Goal: Check status: Check status

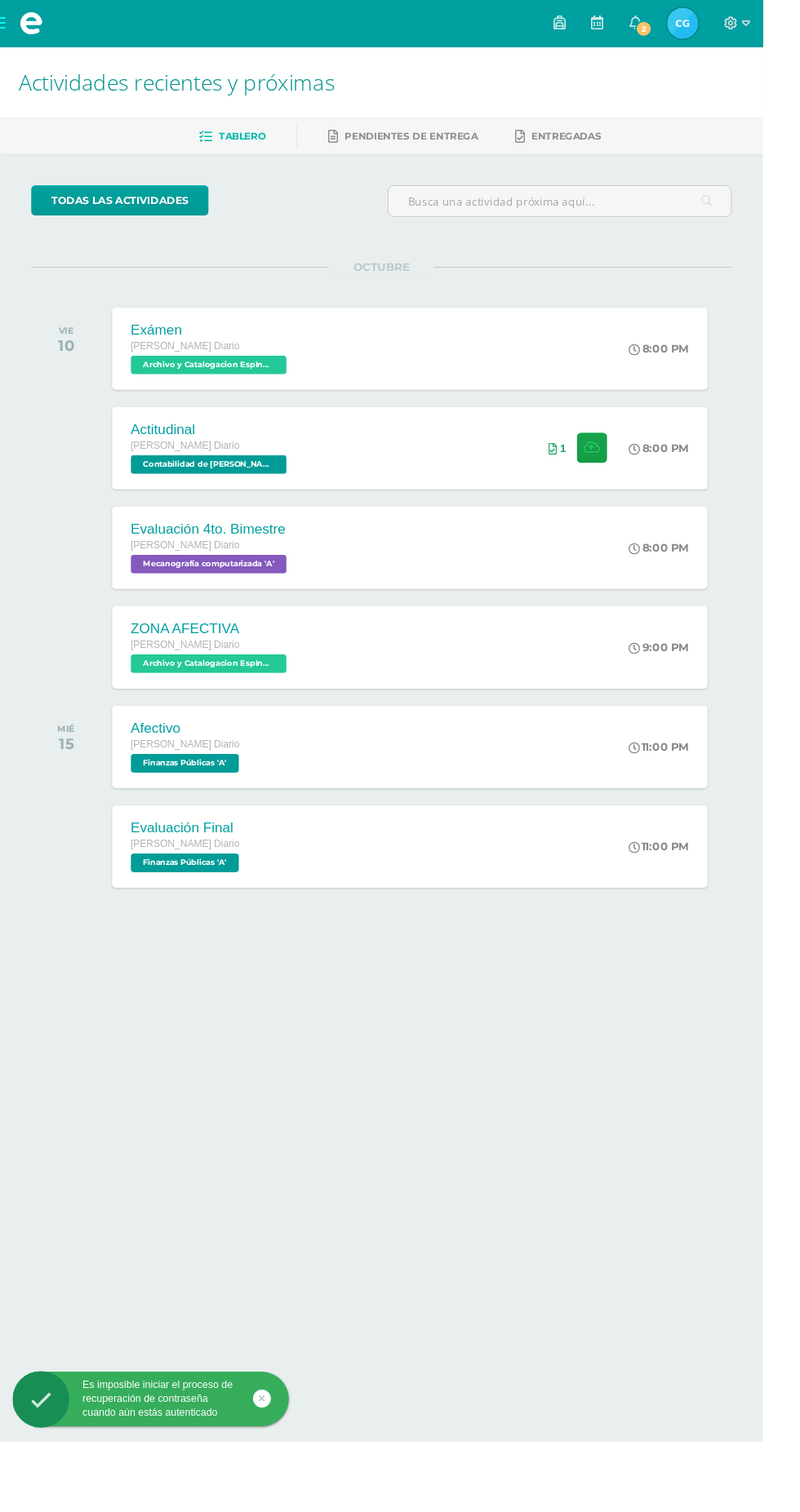
click at [735, 23] on span "Cristy María de los Angeles Mi Perfil" at bounding box center [715, 24] width 39 height 32
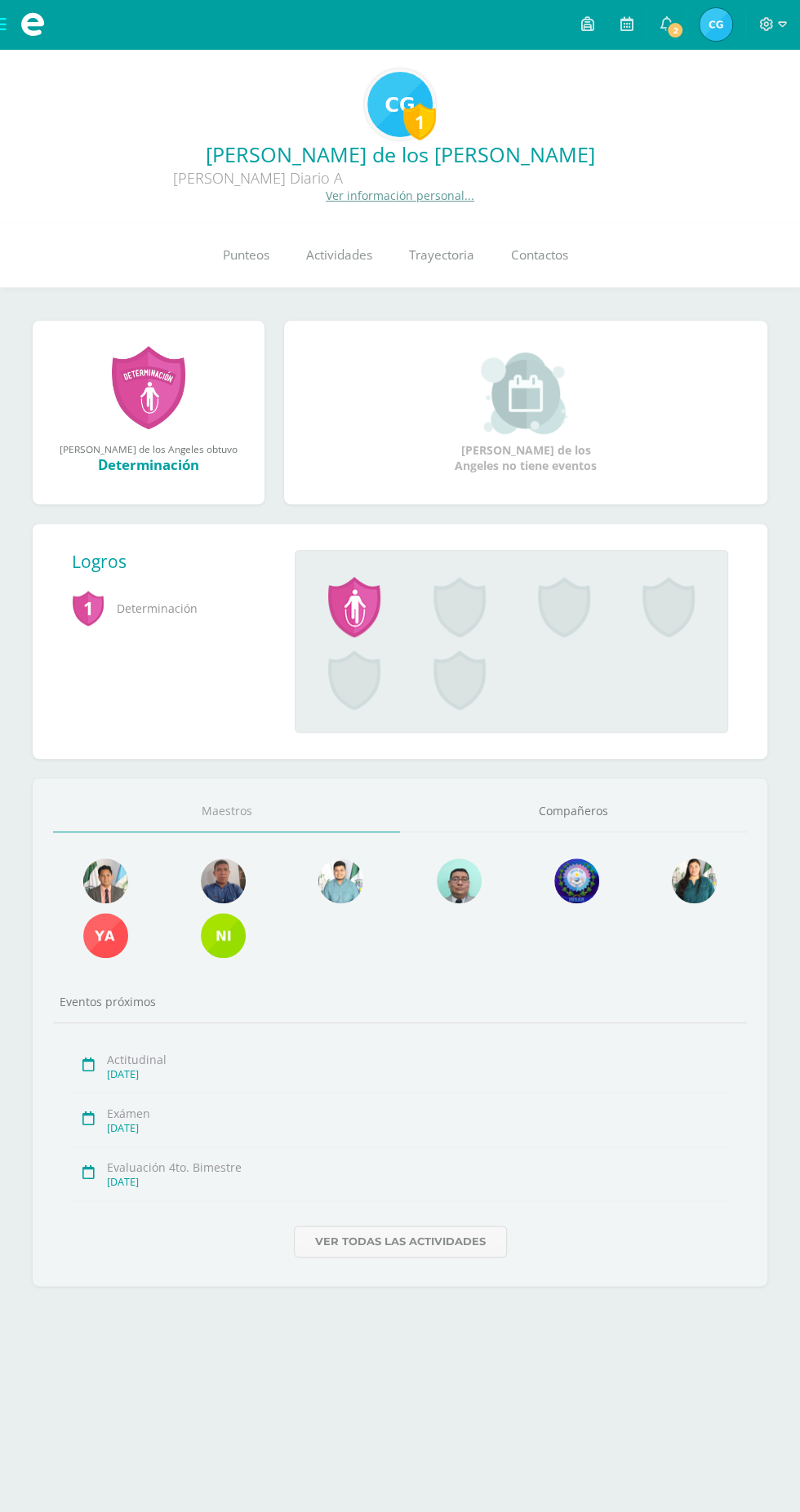
click at [246, 266] on link "Punteos" at bounding box center [246, 255] width 83 height 65
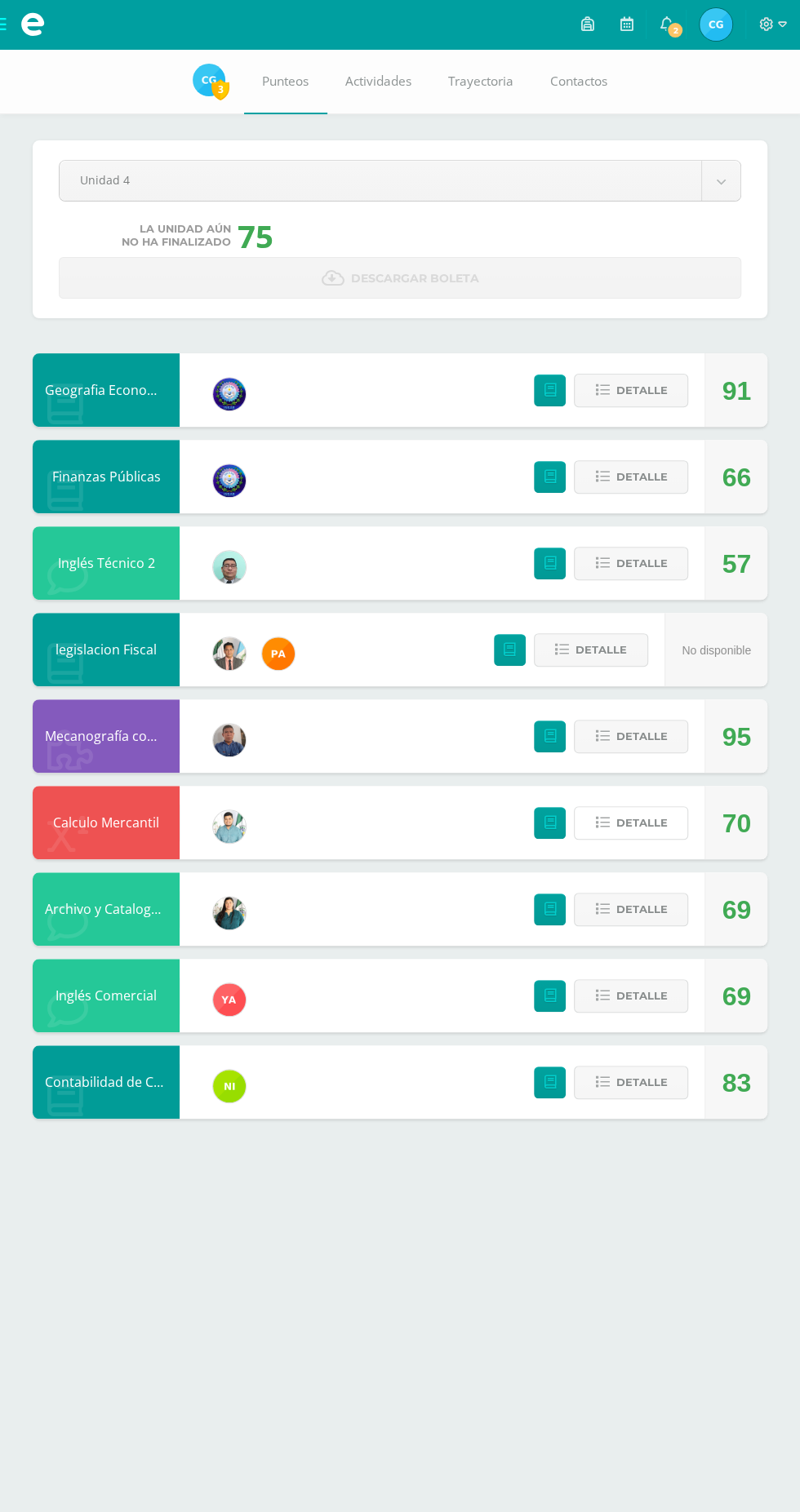
click at [641, 819] on span "Detalle" at bounding box center [641, 822] width 52 height 30
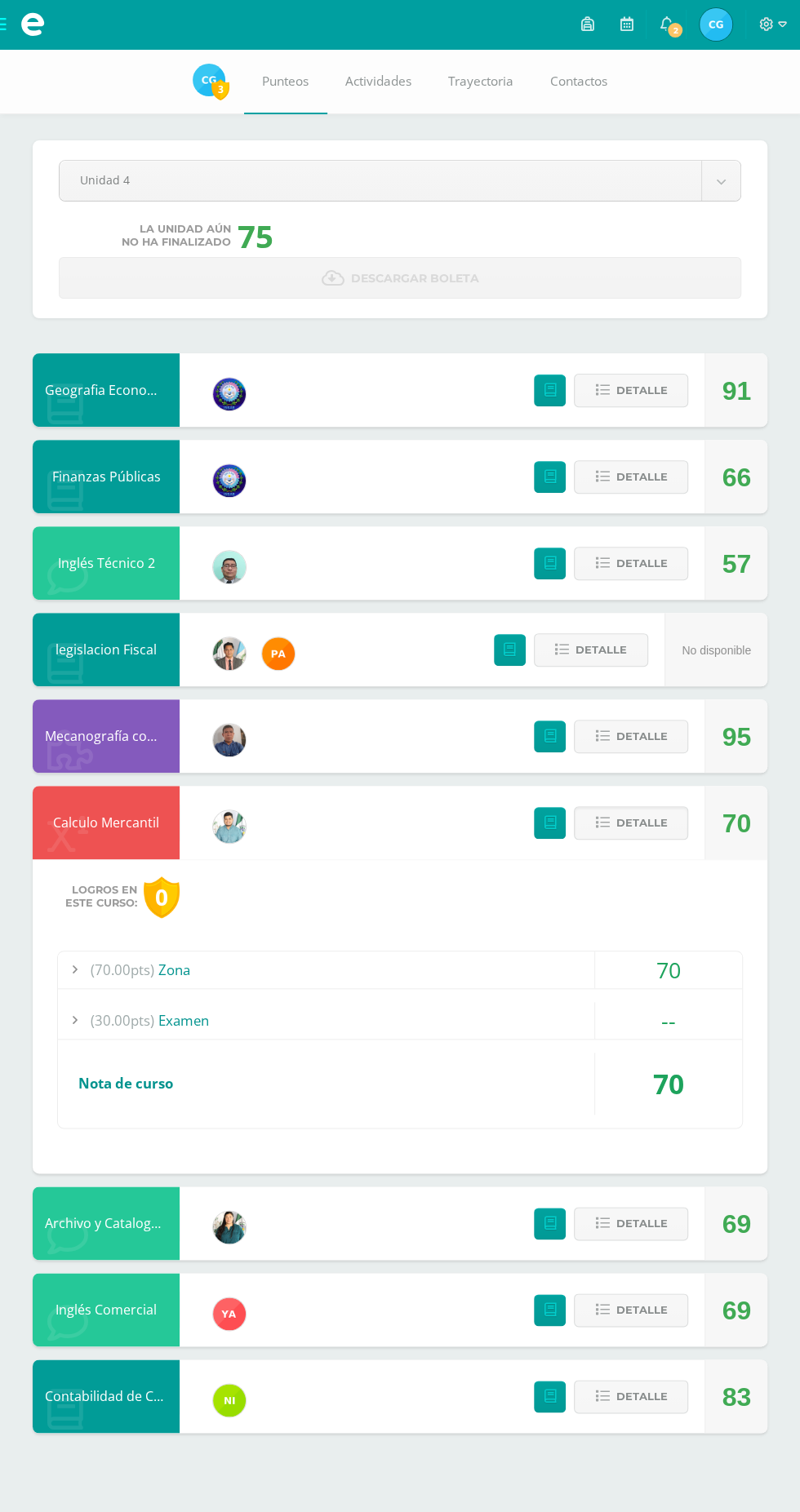
click at [638, 816] on span "Detalle" at bounding box center [641, 822] width 52 height 30
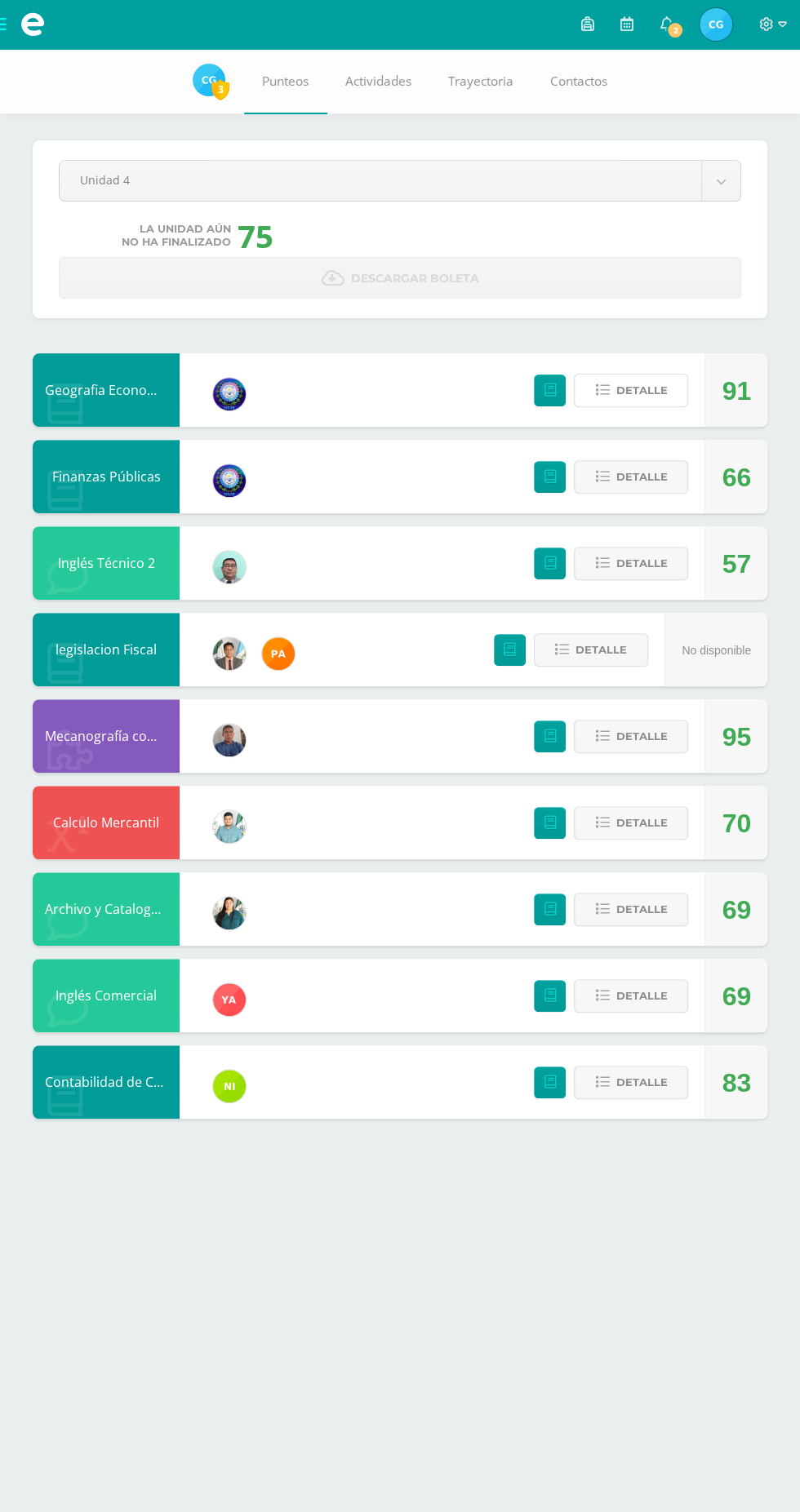
click at [656, 392] on span "Detalle" at bounding box center [641, 390] width 52 height 30
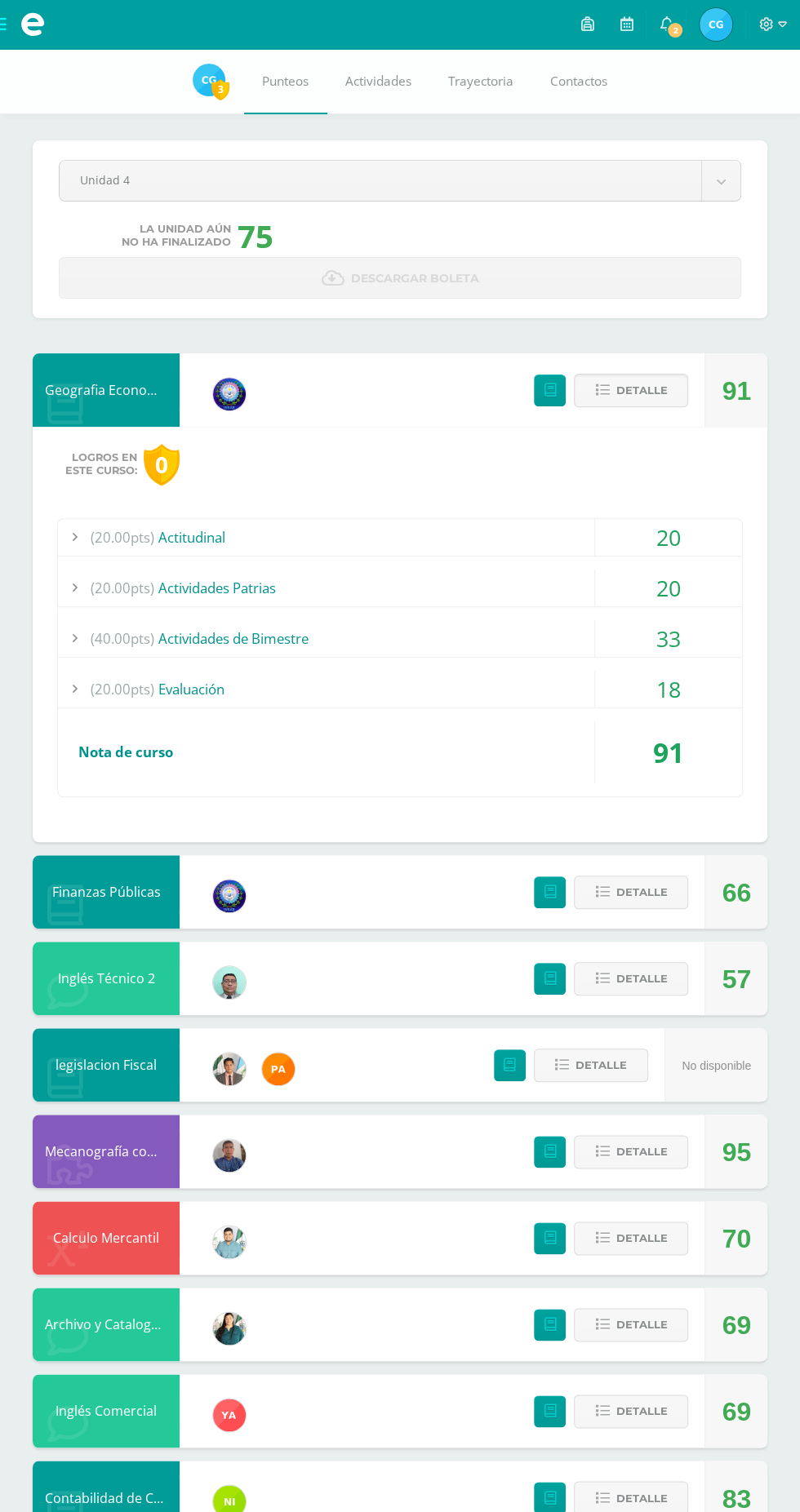
click at [622, 387] on span "Detalle" at bounding box center [641, 390] width 52 height 30
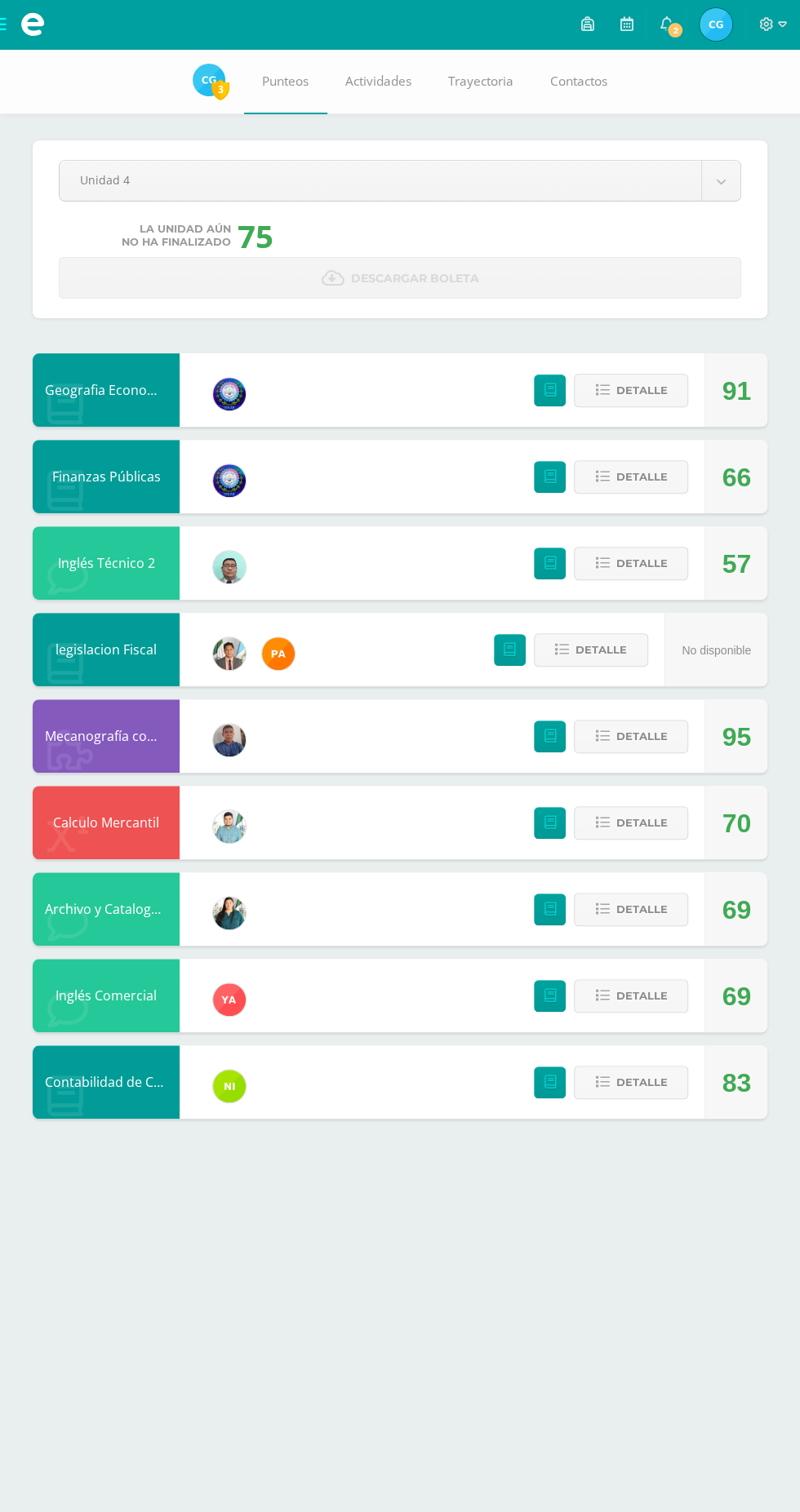
click at [362, 456] on div "Finanzas Públicas Francisco Roman Maestro 66 Detalle" at bounding box center [399, 477] width 734 height 73
click at [641, 388] on span "Detalle" at bounding box center [641, 390] width 52 height 30
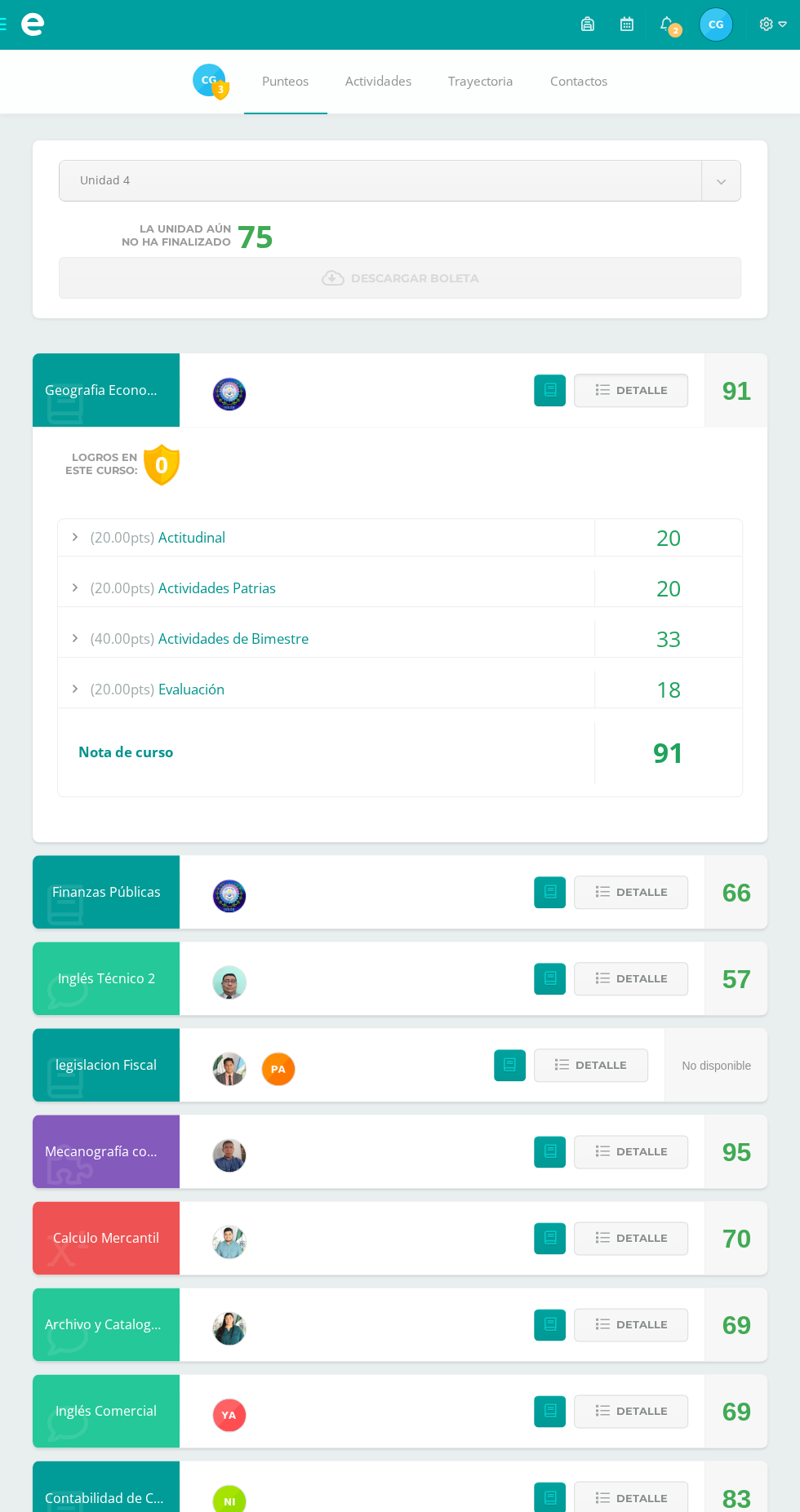
click at [602, 389] on icon at bounding box center [602, 390] width 14 height 14
